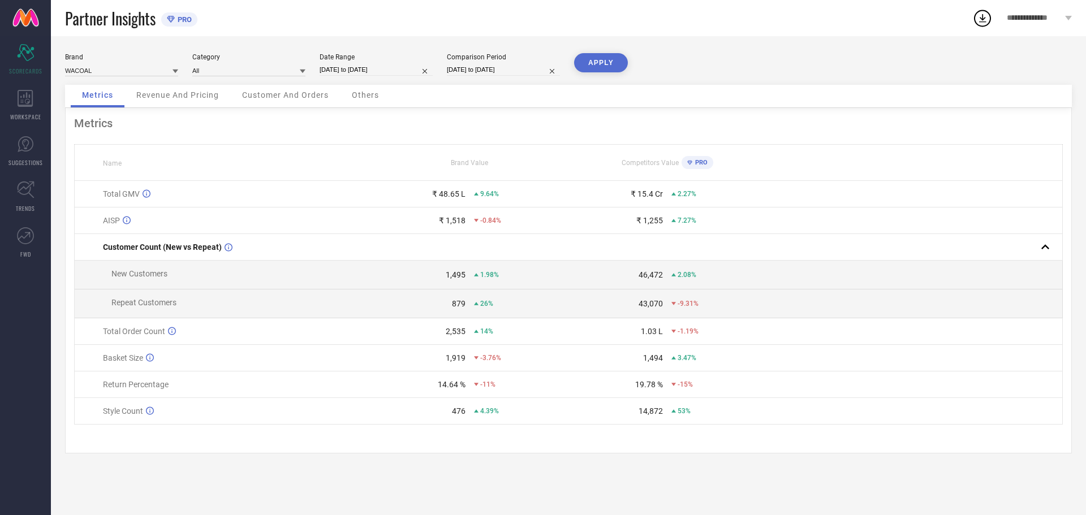
click at [368, 101] on div "Others" at bounding box center [366, 96] width 50 height 23
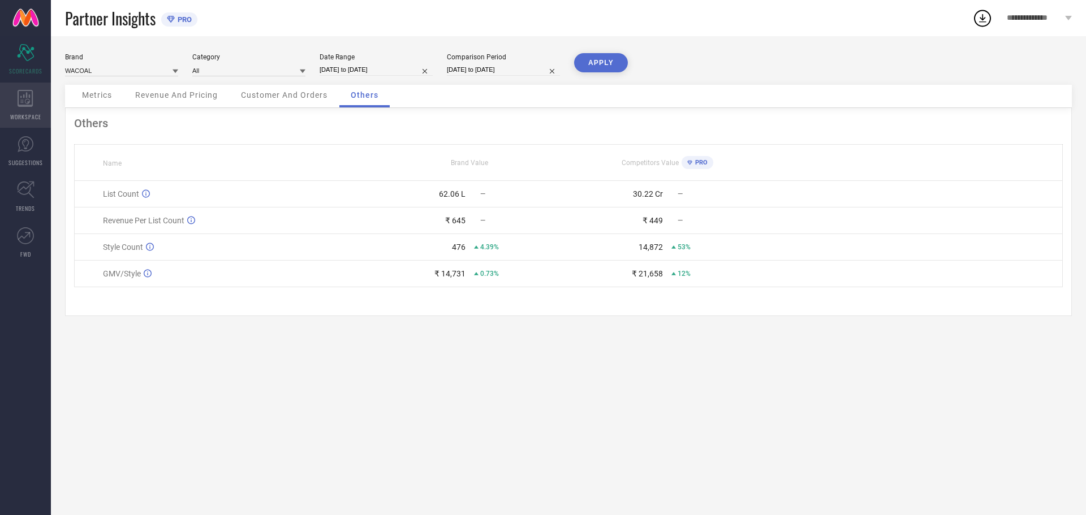
click at [42, 99] on div "WORKSPACE" at bounding box center [25, 105] width 51 height 45
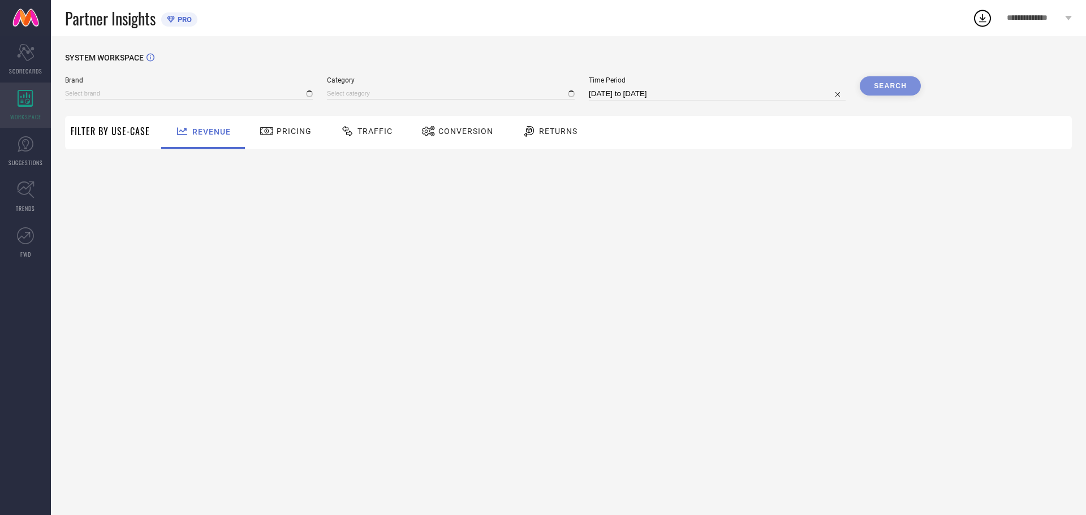
type input "WACOAL"
type input "All"
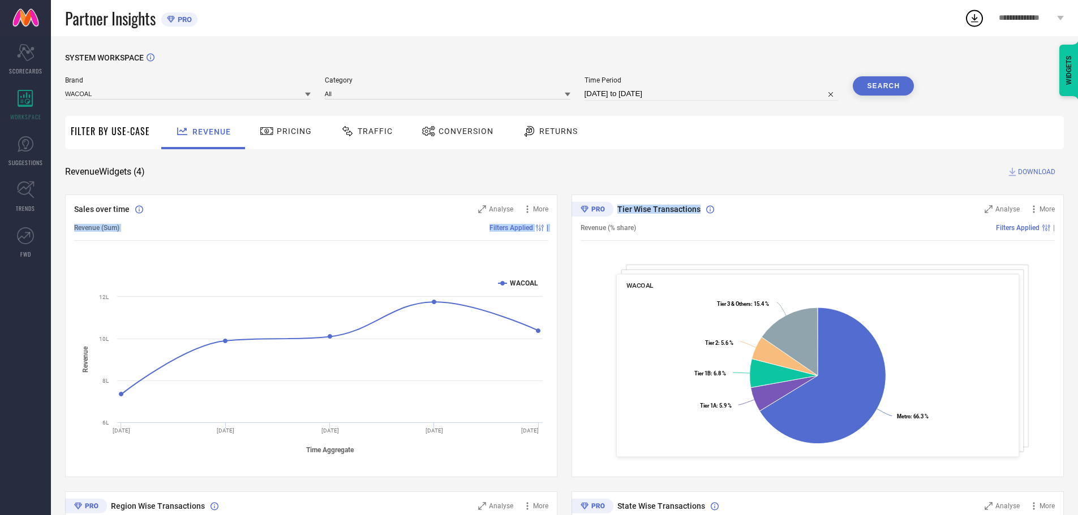
drag, startPoint x: 561, startPoint y: 197, endPoint x: 699, endPoint y: 209, distance: 138.0
click at [699, 209] on div "Sales over time Analyse More Revenue (Sum) Filters Applied | Created with Highc…" at bounding box center [564, 485] width 999 height 580
click at [699, 209] on div "Tier Wise Transactions" at bounding box center [785, 209] width 376 height 11
drag, startPoint x: 699, startPoint y: 210, endPoint x: 609, endPoint y: 207, distance: 90.0
click at [609, 207] on div "Tier Wise Transactions Analyse More Revenue (% share) Filters Applied | WACOAL …" at bounding box center [817, 336] width 492 height 283
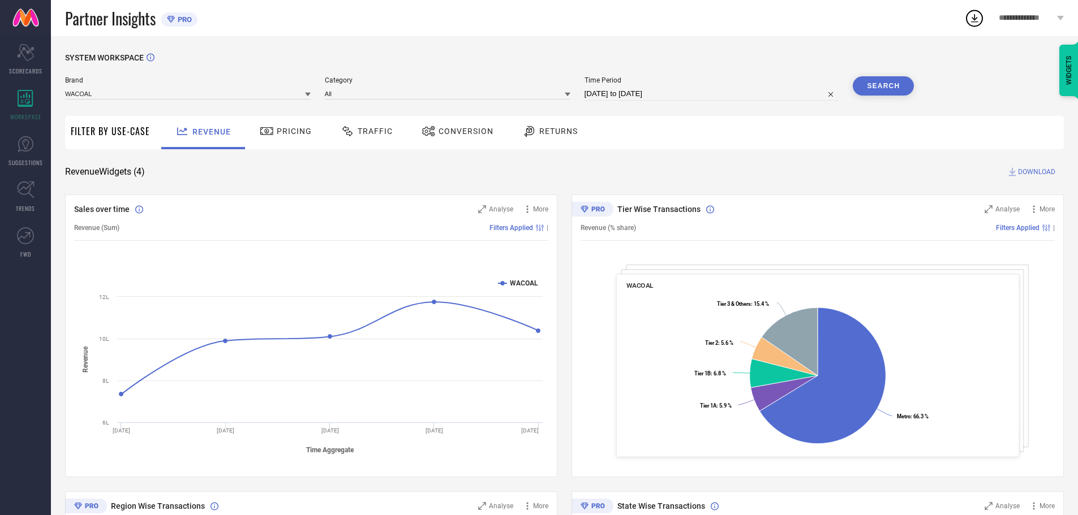
click at [537, 179] on div "SYSTEM WORKSPACE Brand WACOAL Category All Time Period [DATE] to [DATE] Search …" at bounding box center [564, 413] width 999 height 721
click at [21, 56] on icon "Scorecard" at bounding box center [26, 52] width 18 height 17
